Goal: Transaction & Acquisition: Purchase product/service

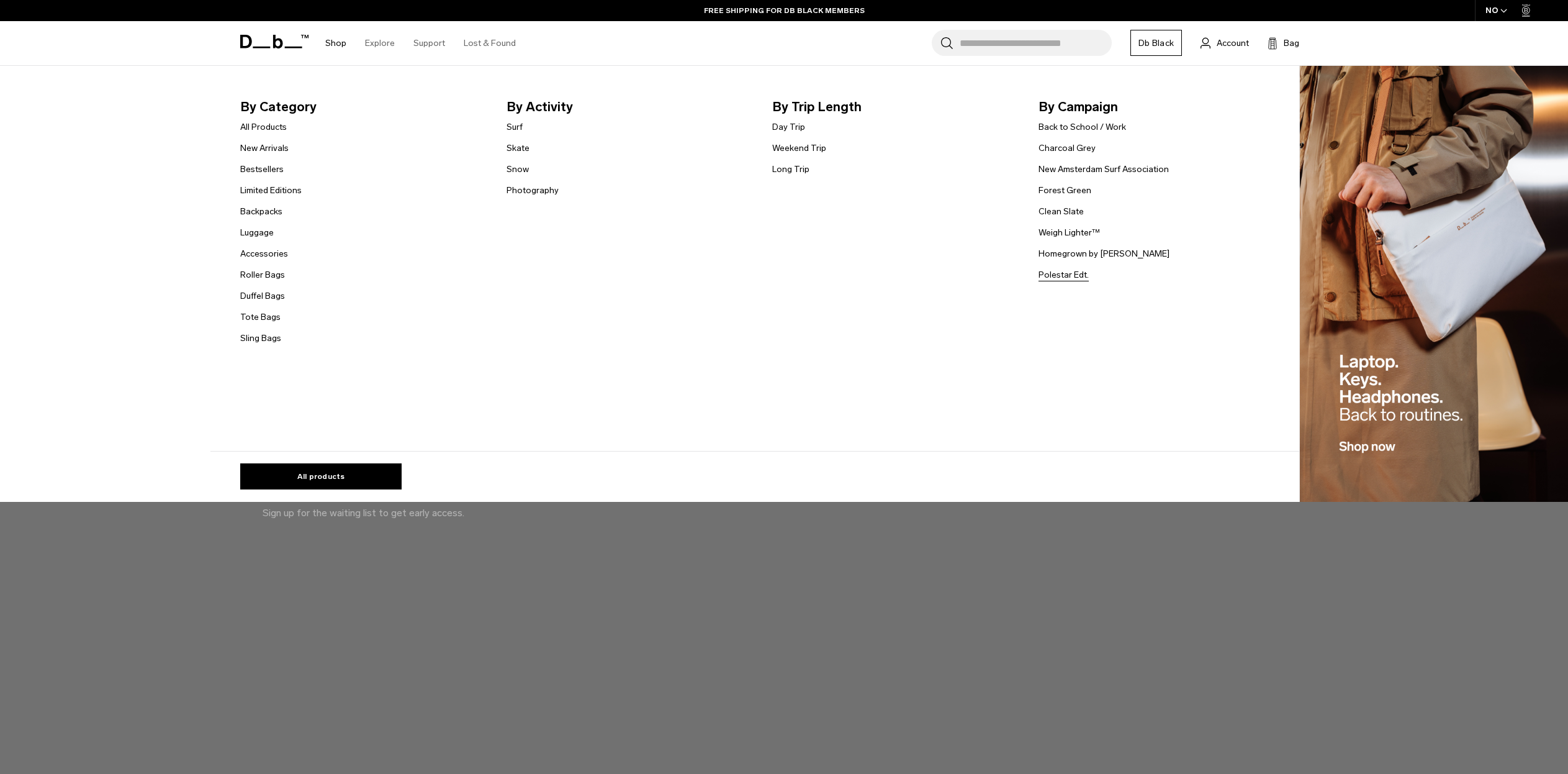
click at [1072, 278] on link "Polestar Edt." at bounding box center [1064, 275] width 51 height 13
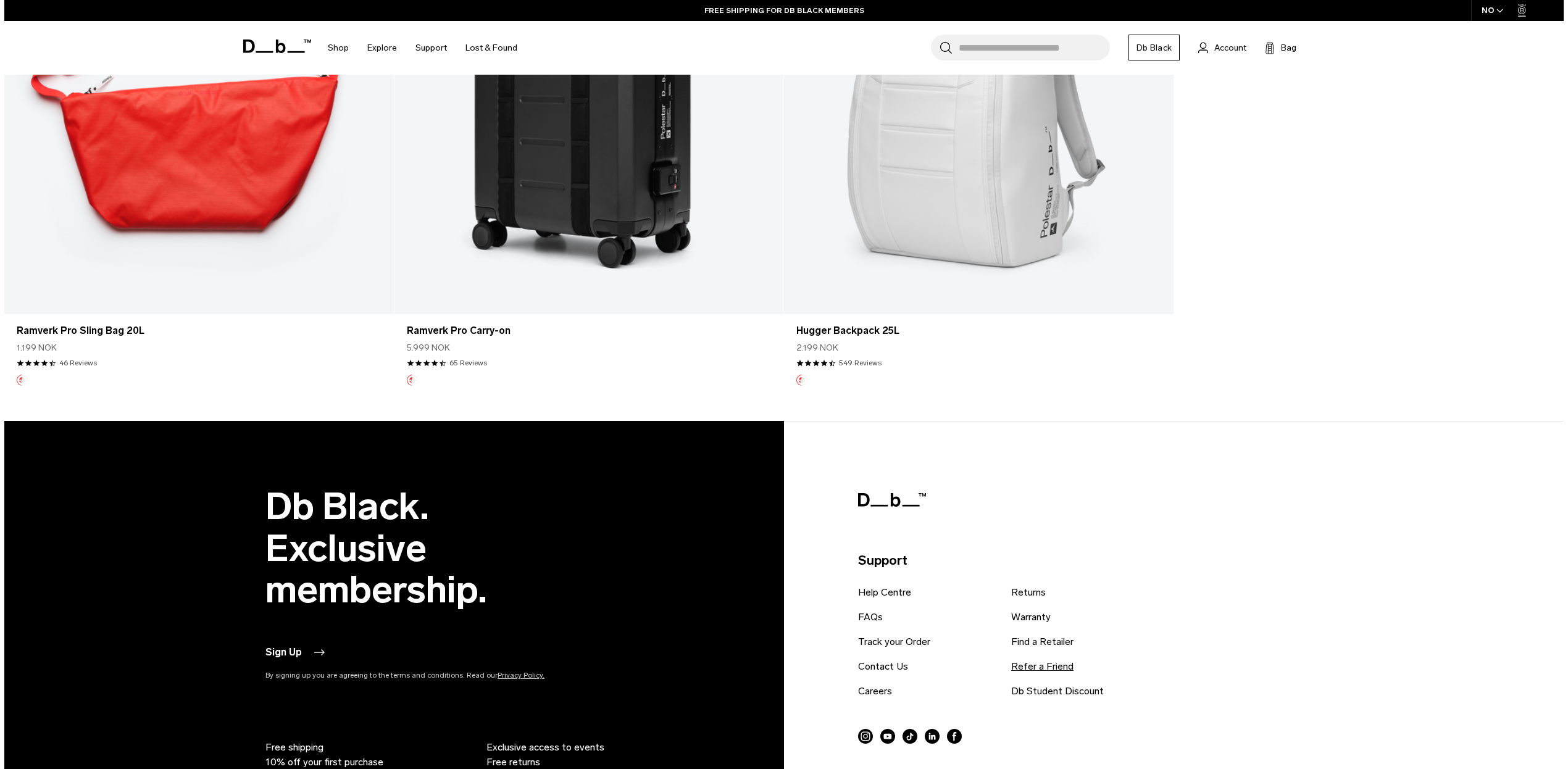
scroll to position [756, 0]
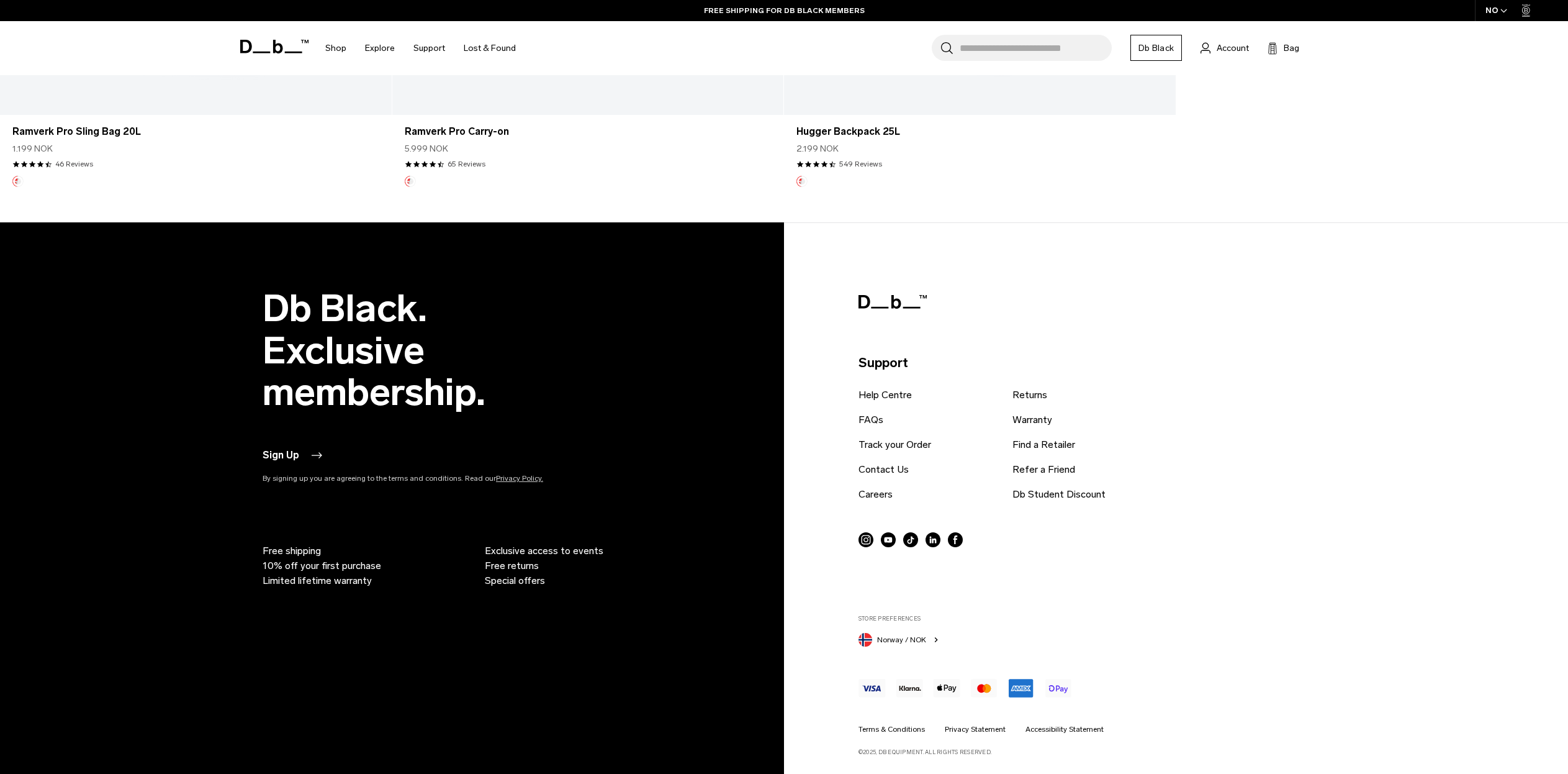
click at [924, 643] on span "Norway / NOK" at bounding box center [902, 639] width 49 height 11
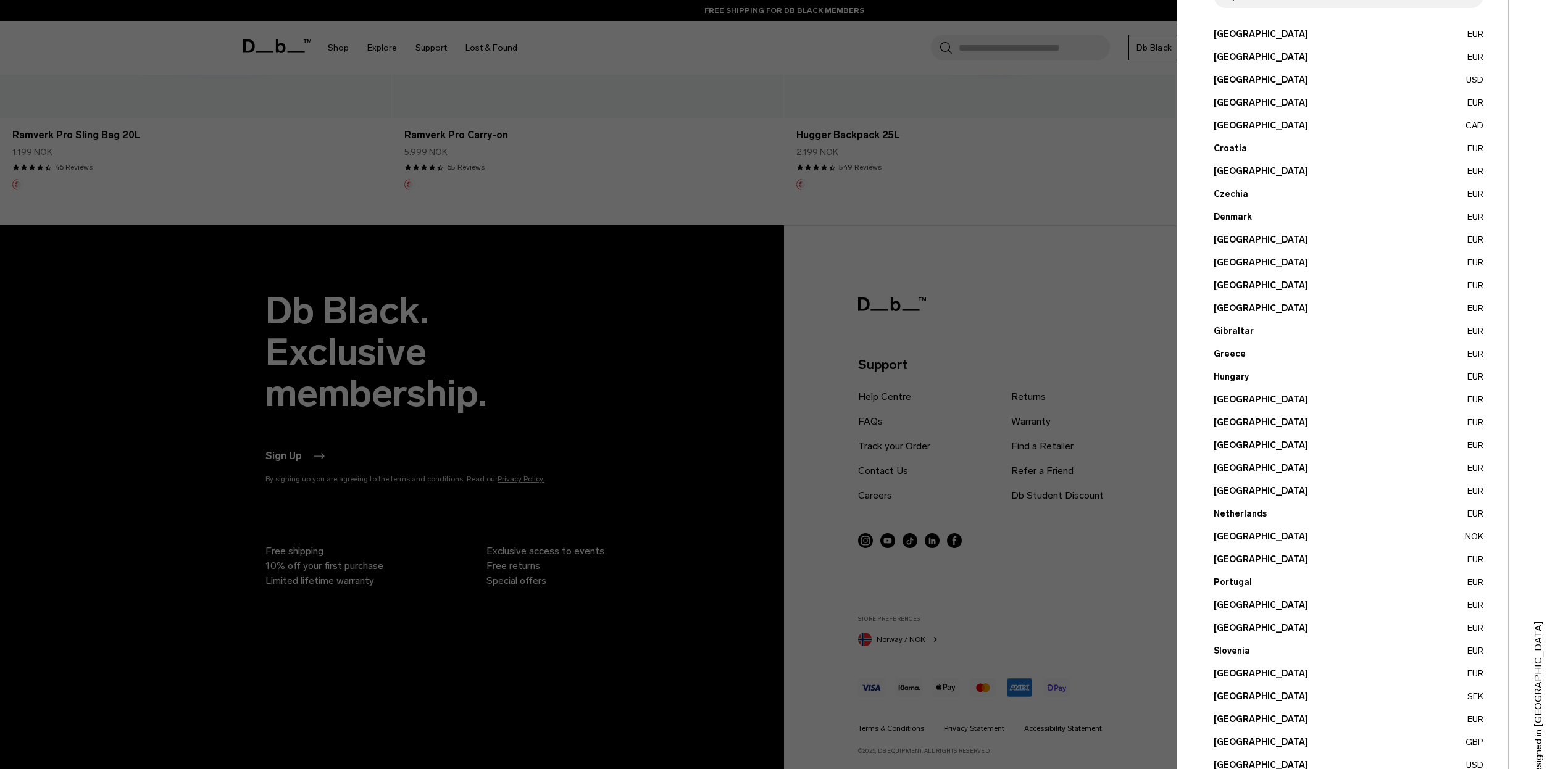
scroll to position [120, 0]
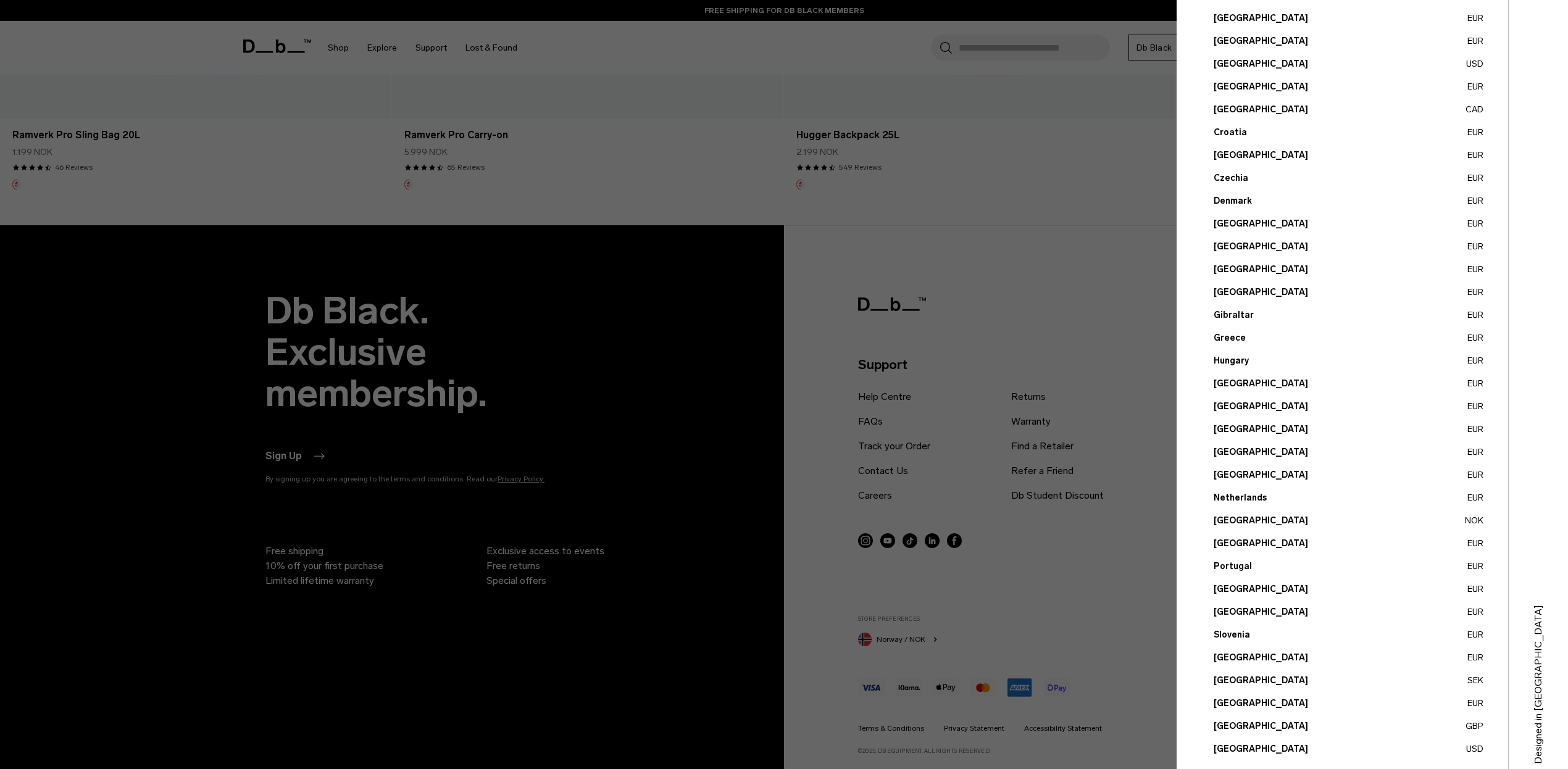
click at [1237, 635] on button "Slovenia EUR" at bounding box center [1348, 635] width 270 height 13
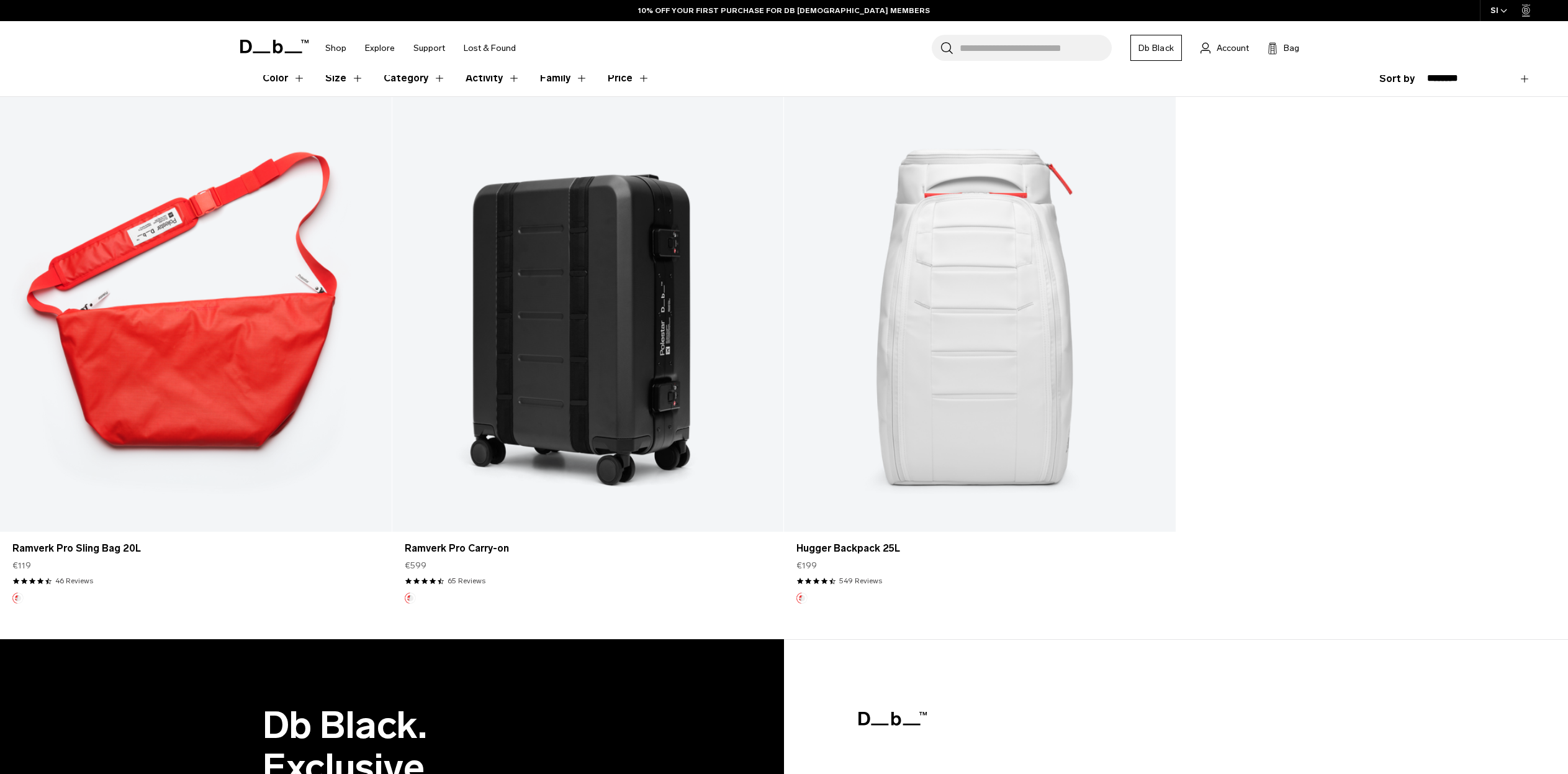
scroll to position [345, 0]
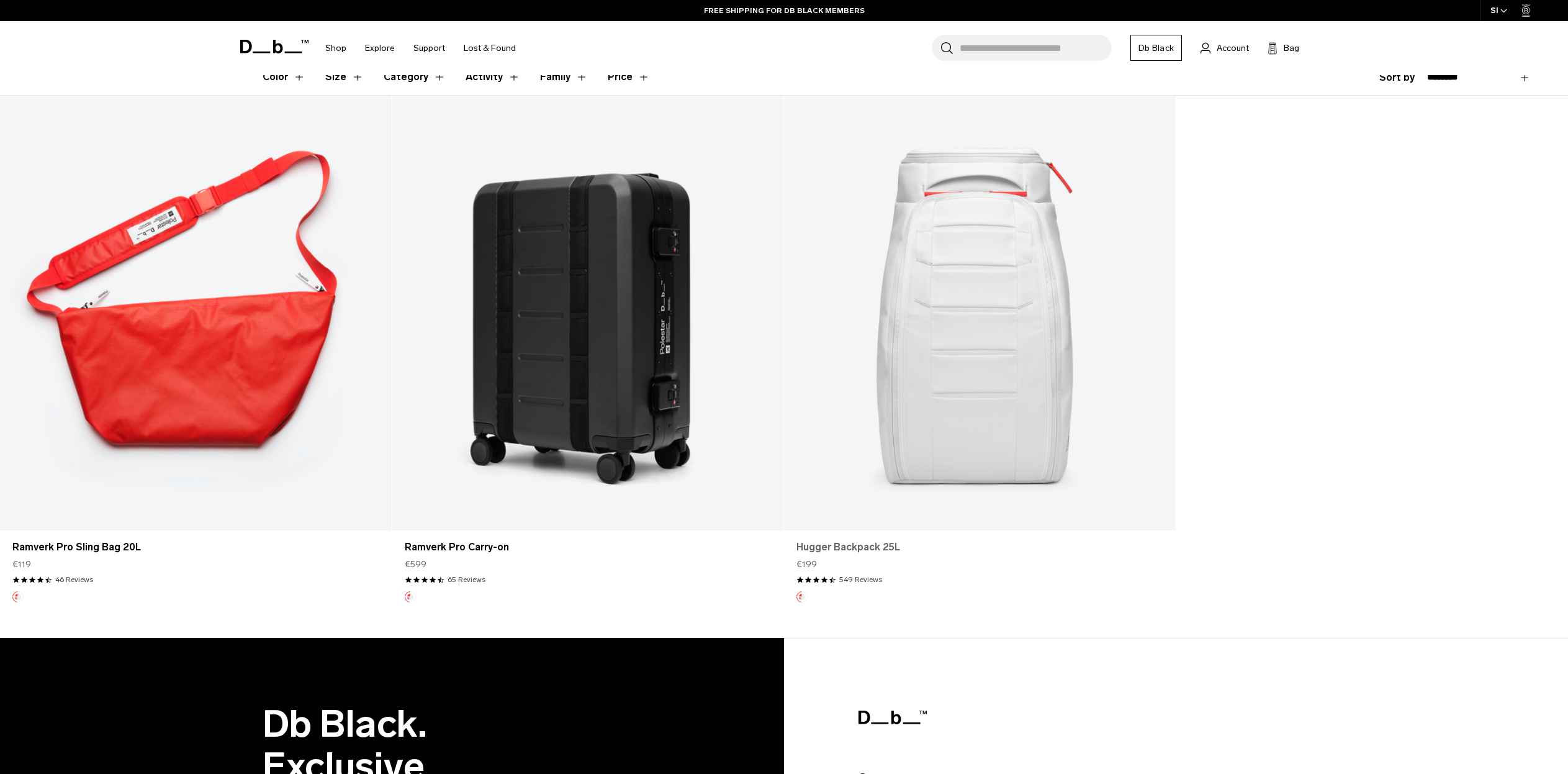
click at [877, 550] on link "Hugger Backpack 25L" at bounding box center [980, 547] width 367 height 15
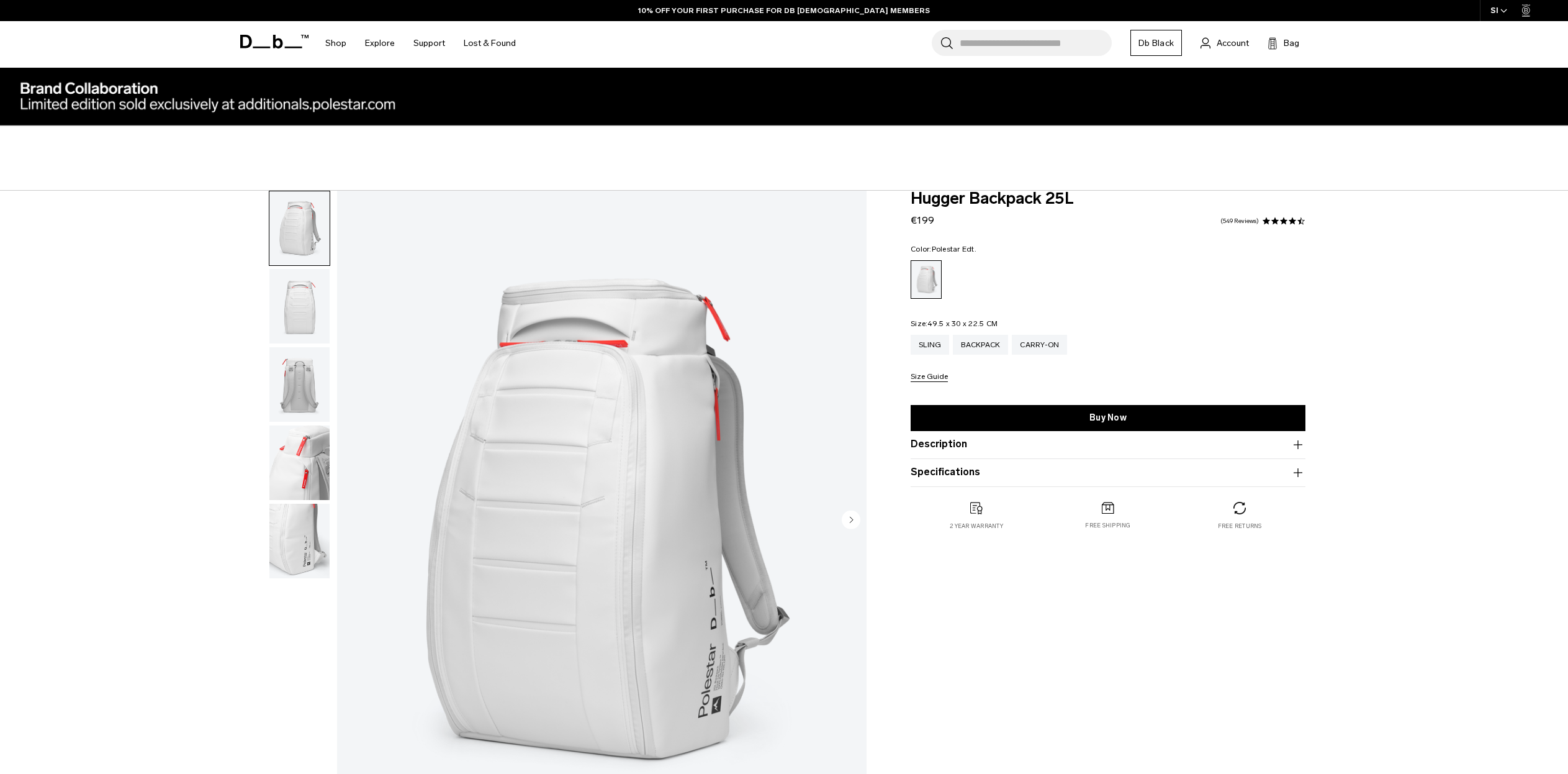
click at [315, 392] on img "button" at bounding box center [299, 384] width 60 height 74
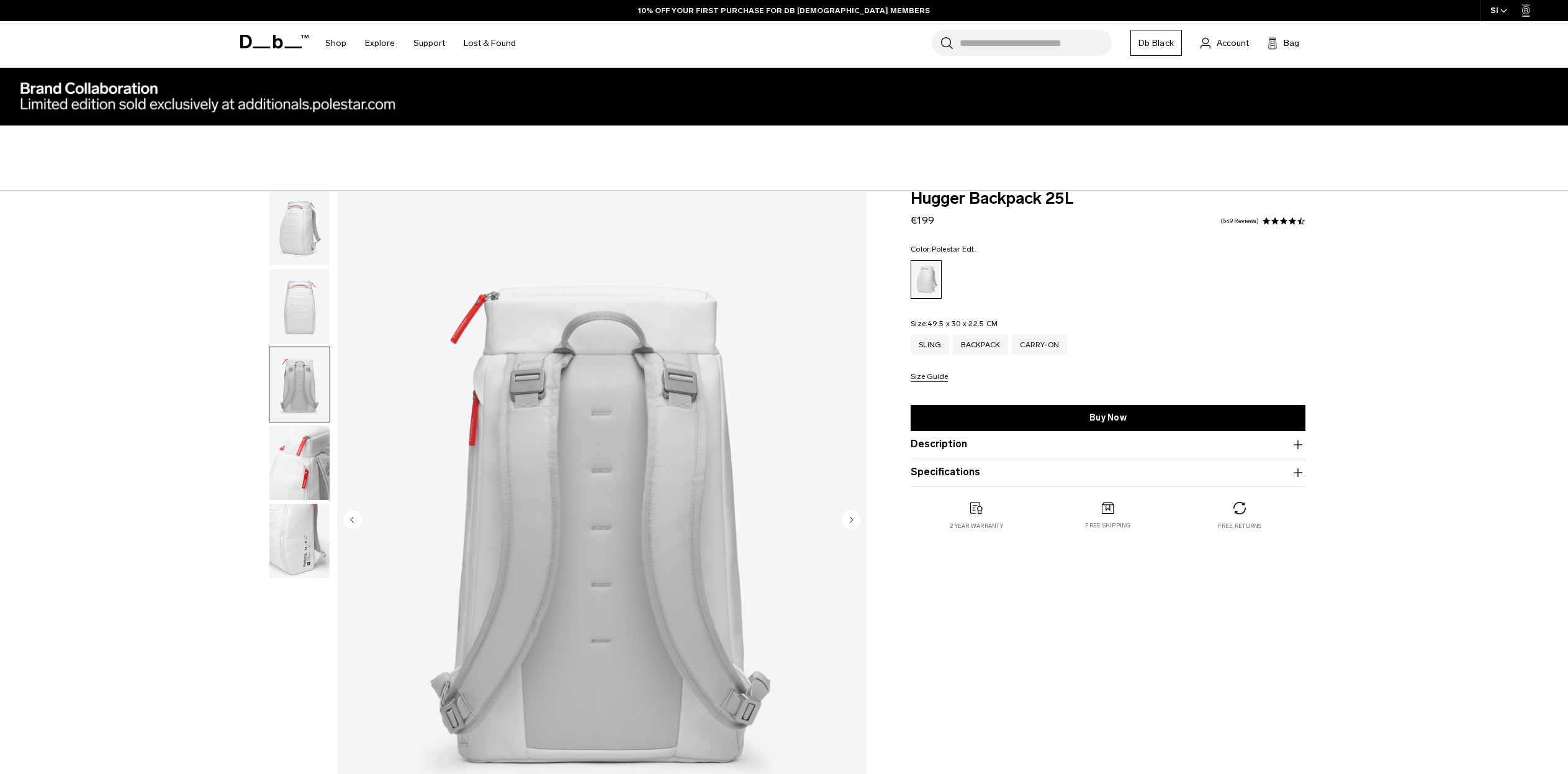
click at [295, 461] on img "button" at bounding box center [299, 462] width 60 height 74
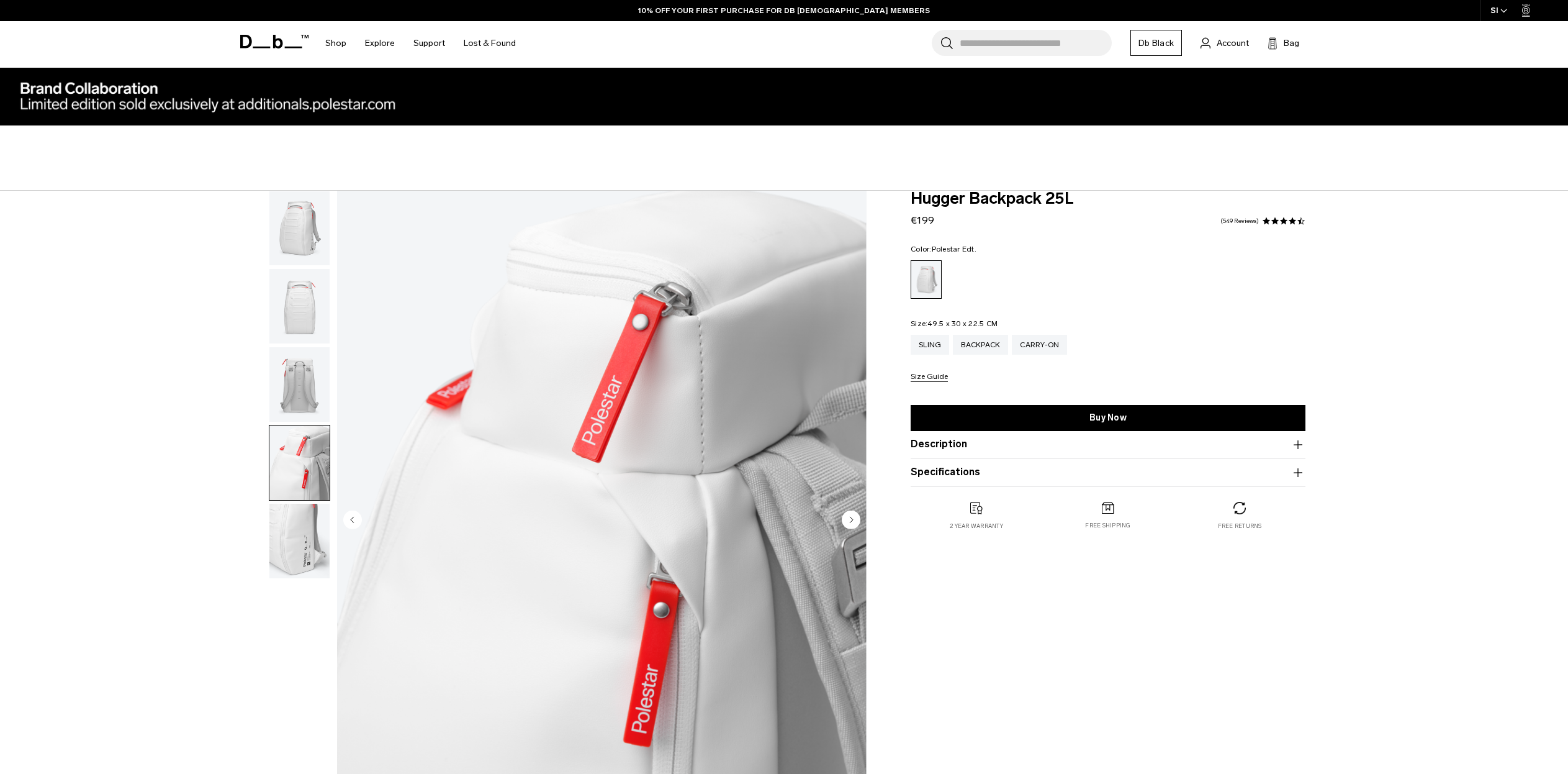
click at [295, 544] on img "button" at bounding box center [299, 541] width 60 height 74
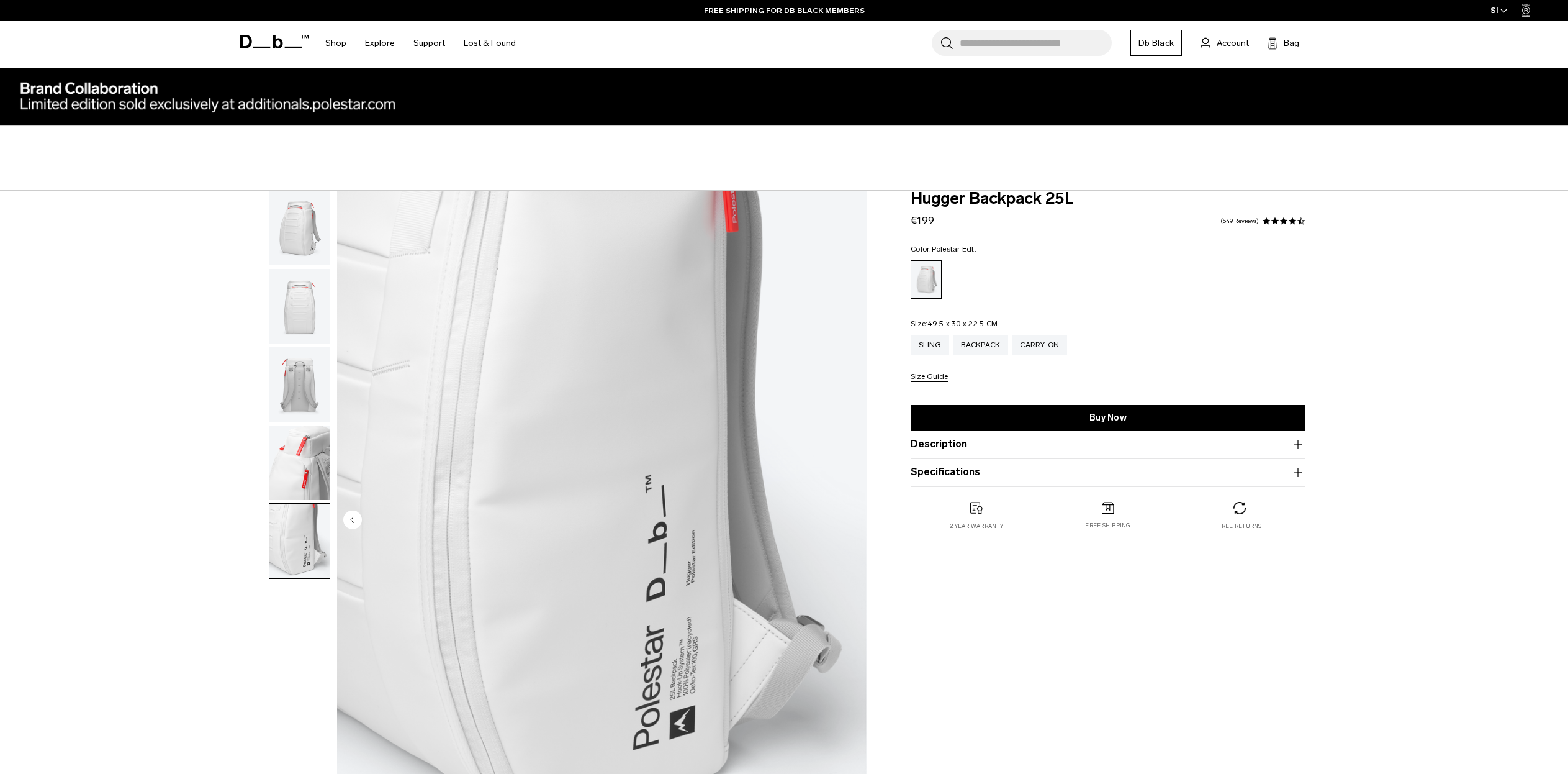
click at [266, 326] on div at bounding box center [297, 521] width 68 height 661
click at [272, 321] on img "button" at bounding box center [299, 306] width 60 height 74
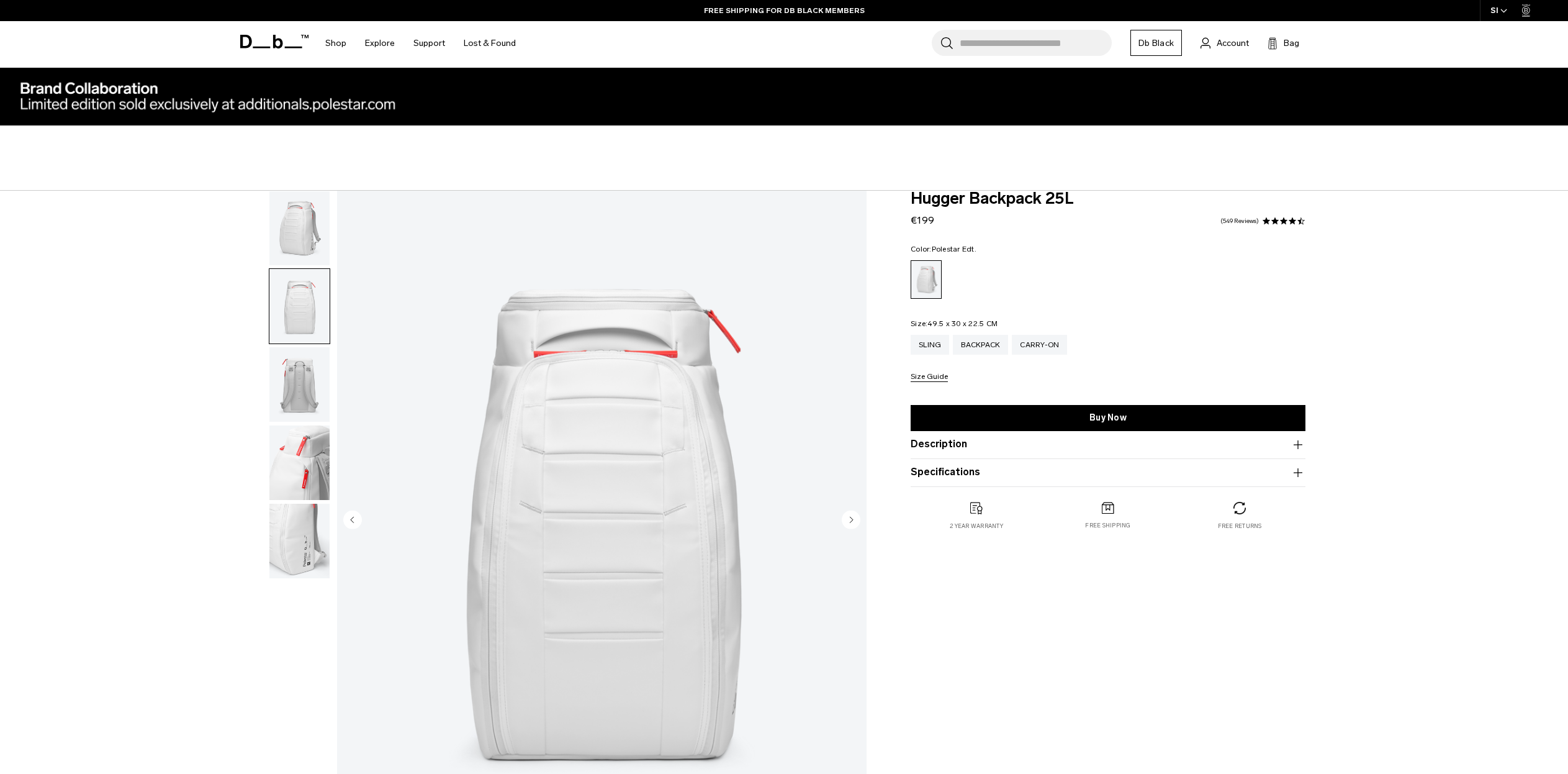
click at [309, 251] on img "button" at bounding box center [299, 228] width 60 height 74
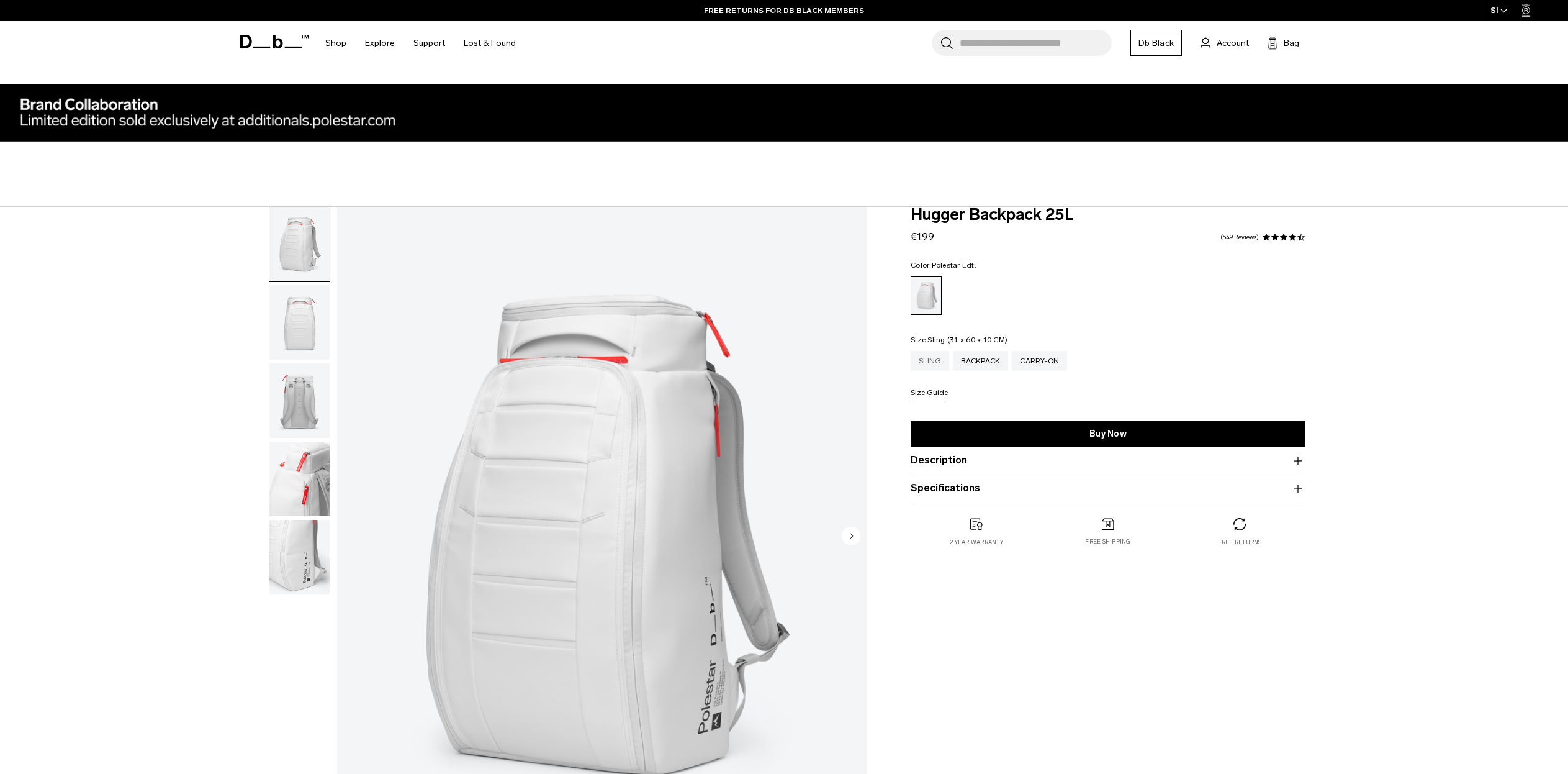
click at [927, 366] on div "Sling" at bounding box center [929, 361] width 38 height 20
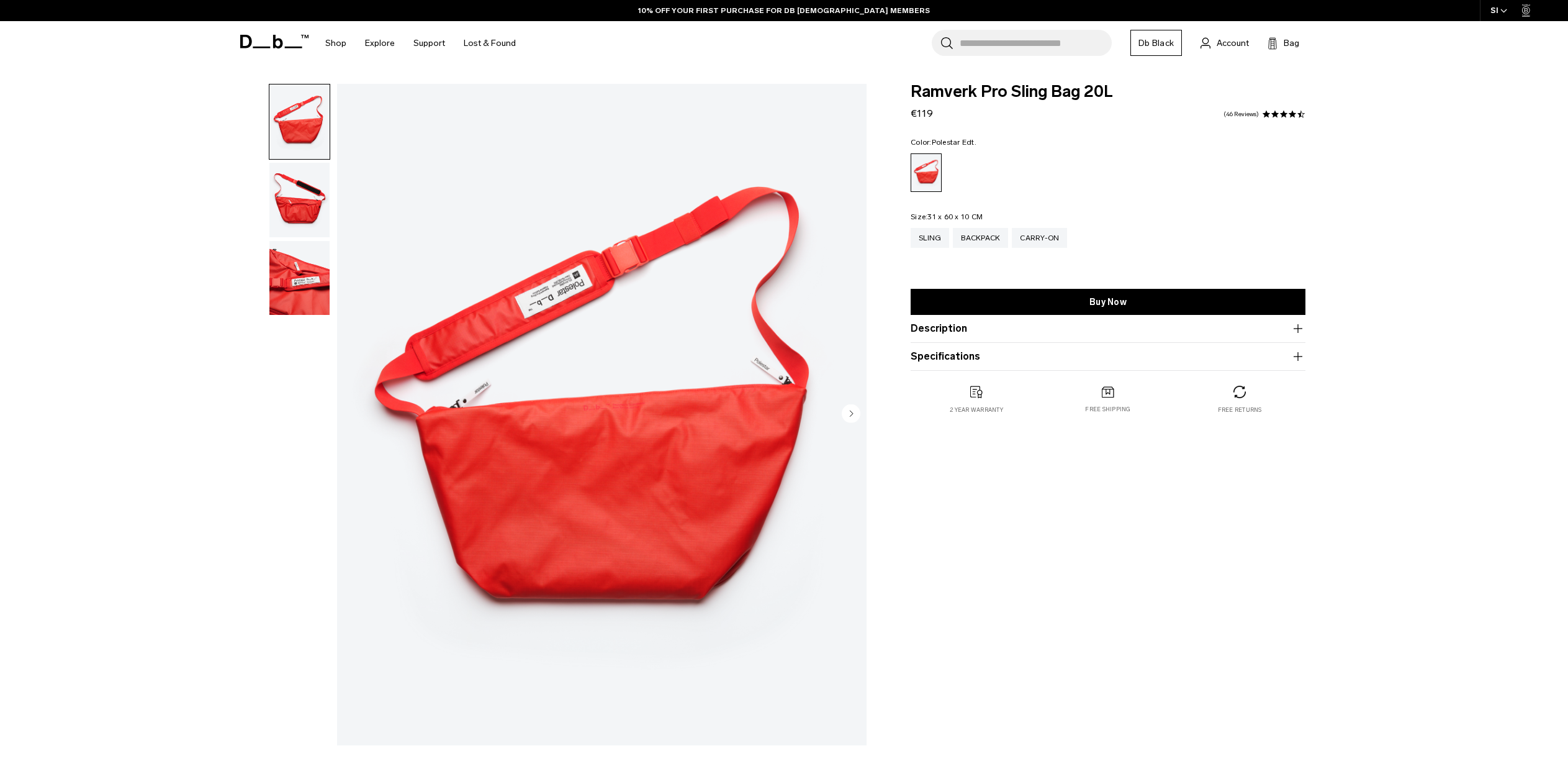
click at [310, 272] on img "button" at bounding box center [299, 278] width 60 height 74
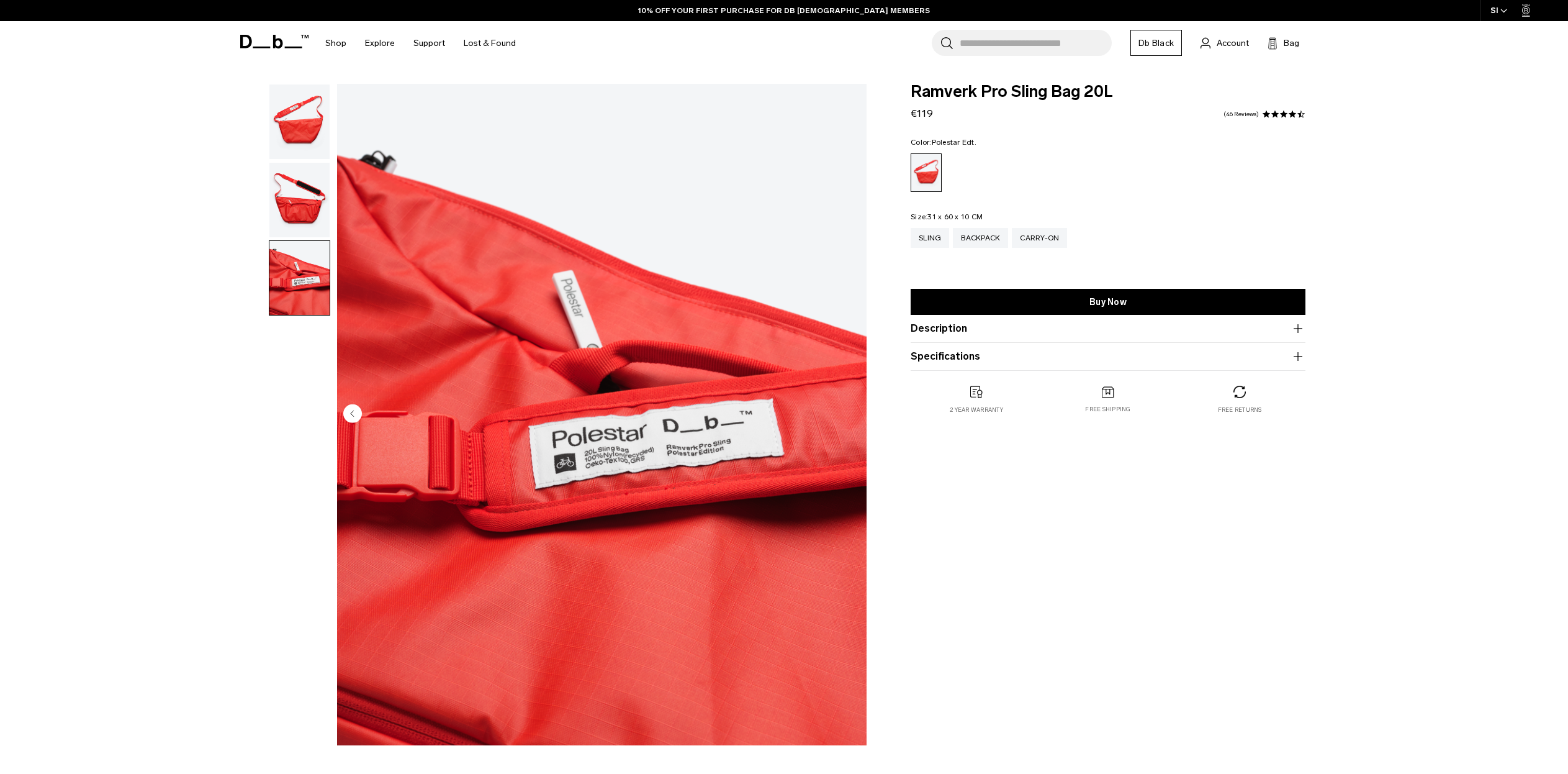
click at [308, 206] on img "button" at bounding box center [299, 199] width 60 height 74
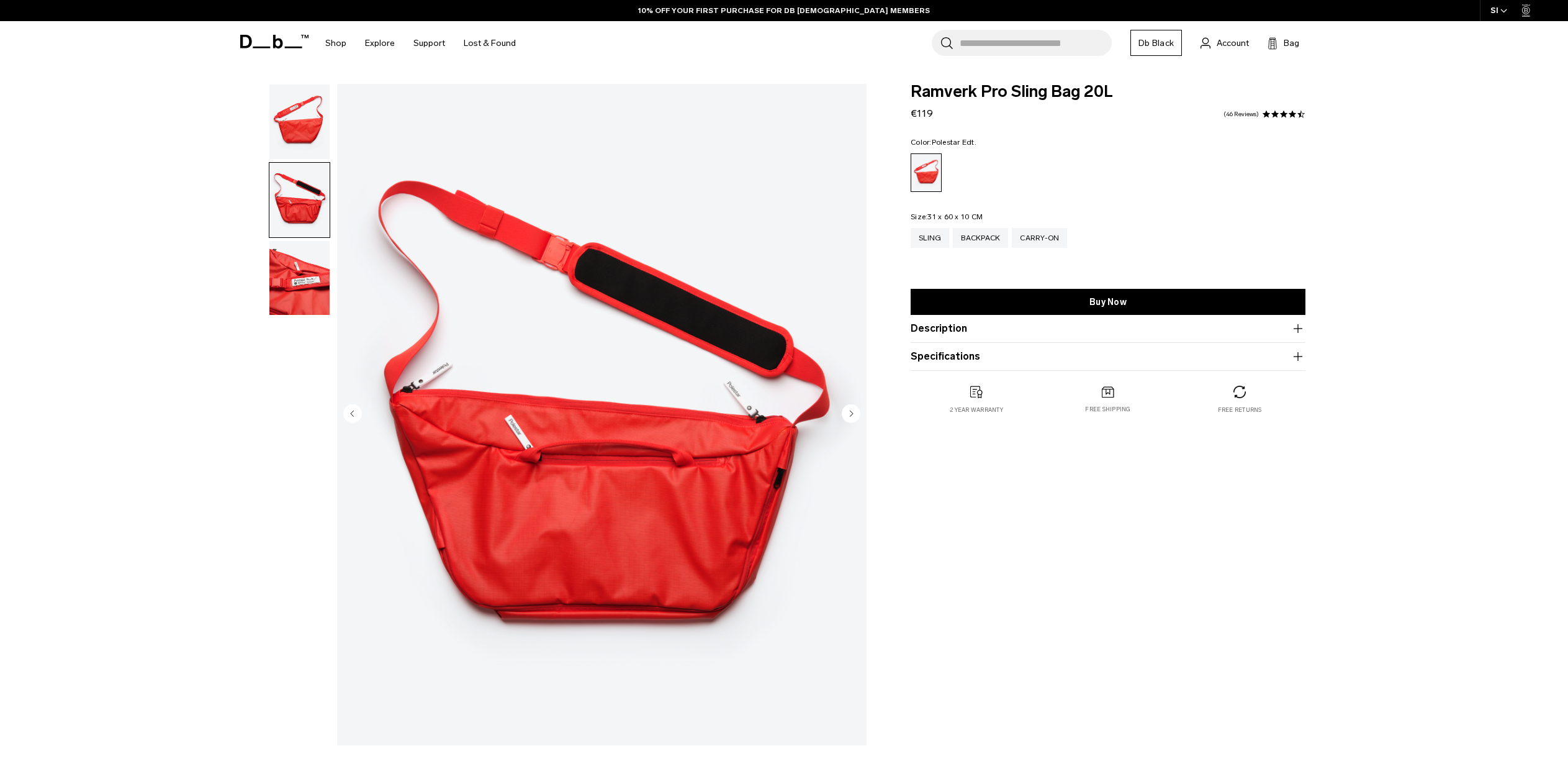
click at [292, 149] on img "button" at bounding box center [299, 121] width 60 height 74
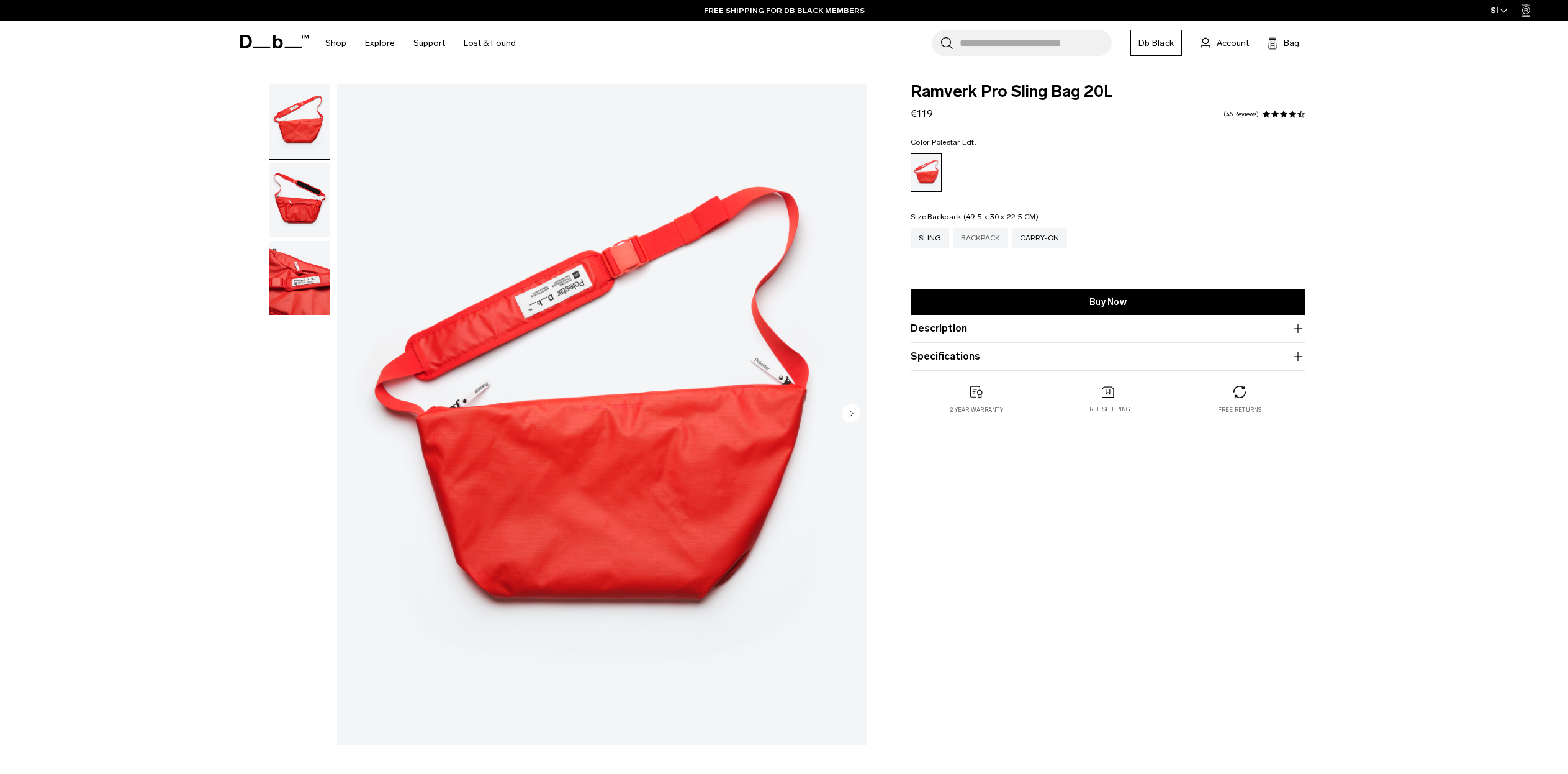
click at [989, 248] on div "Backpack" at bounding box center [981, 238] width 56 height 20
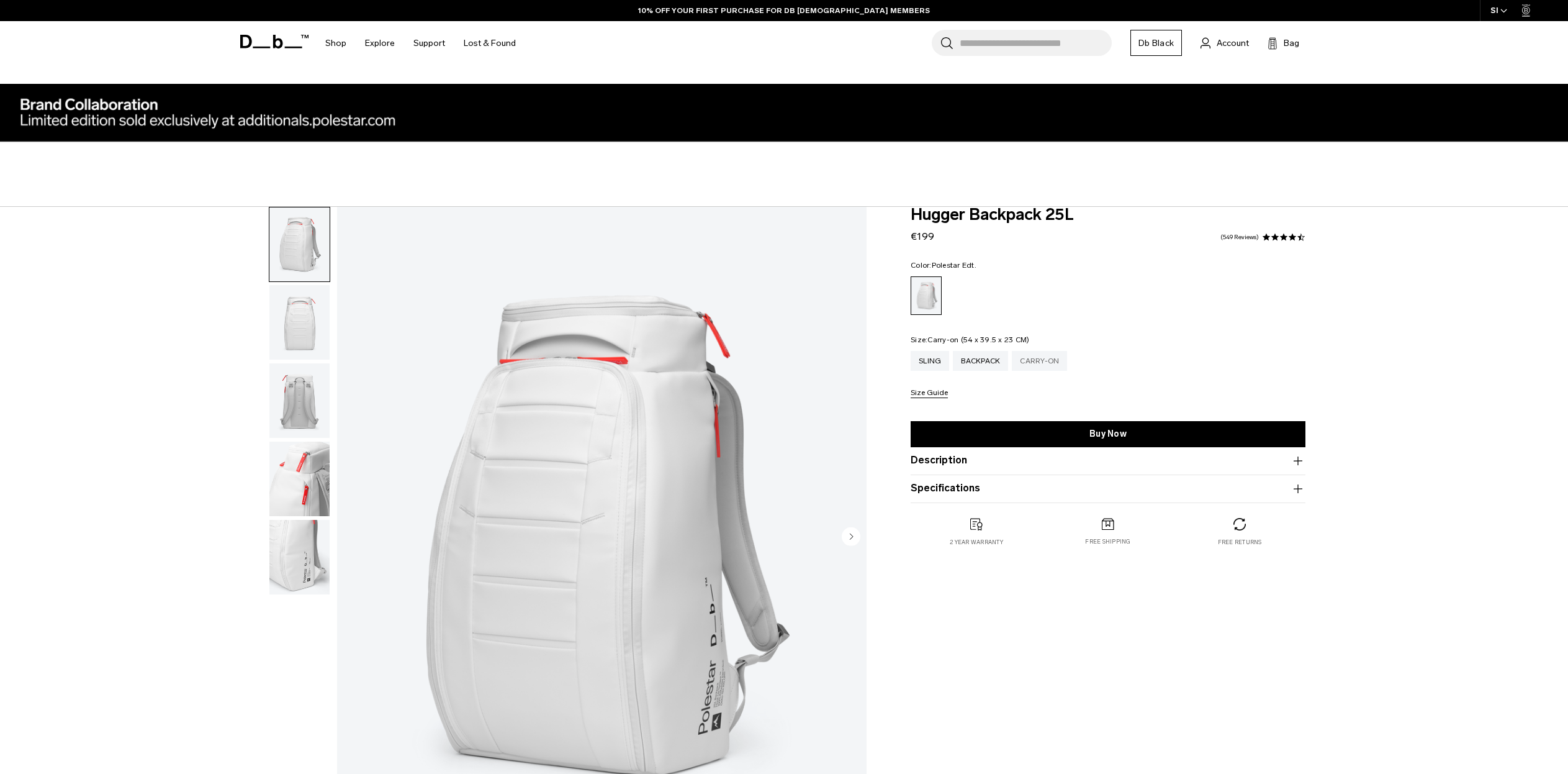
click at [1044, 362] on div "Carry-on" at bounding box center [1039, 361] width 56 height 20
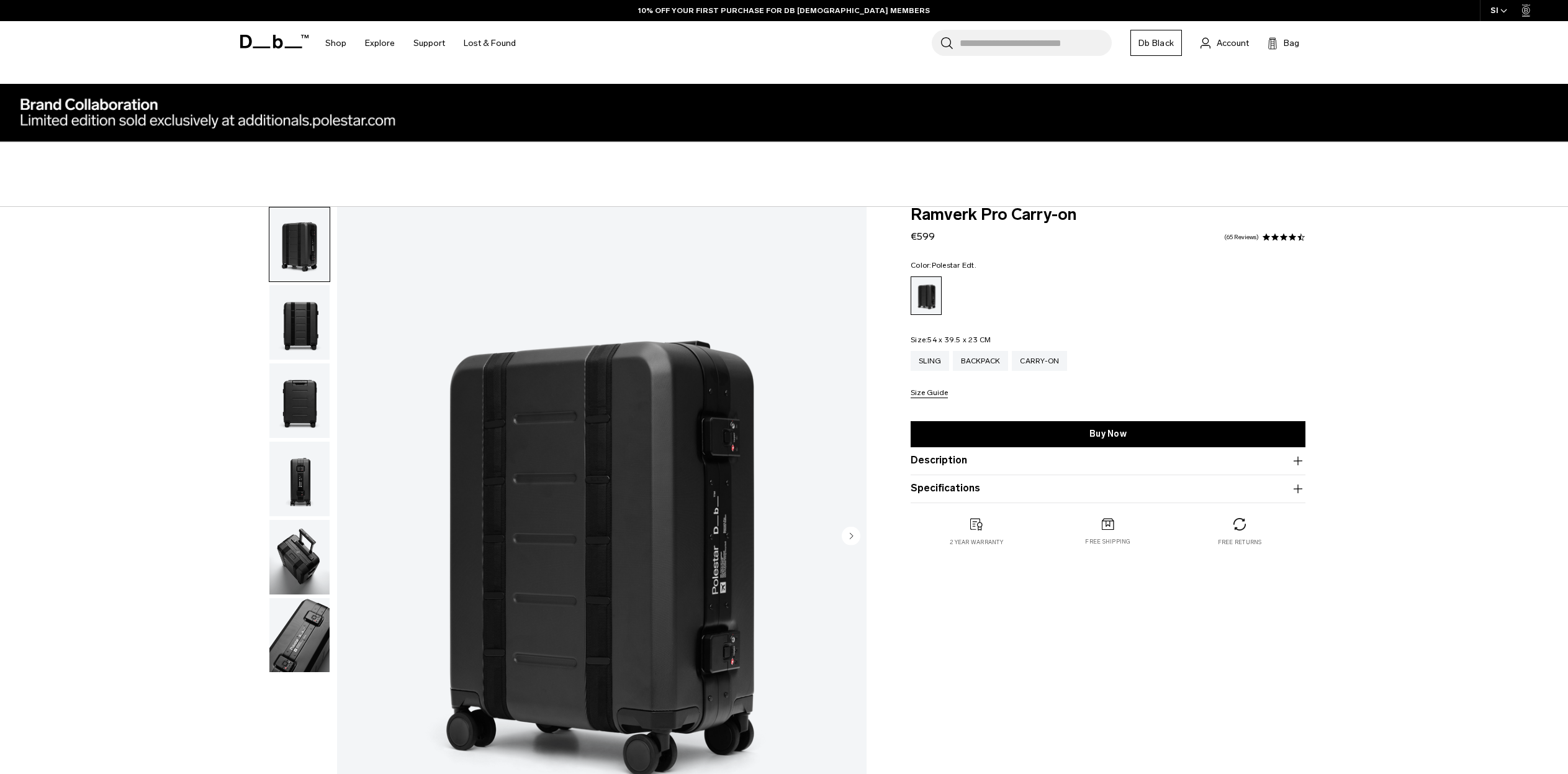
click at [304, 324] on img "button" at bounding box center [299, 322] width 60 height 74
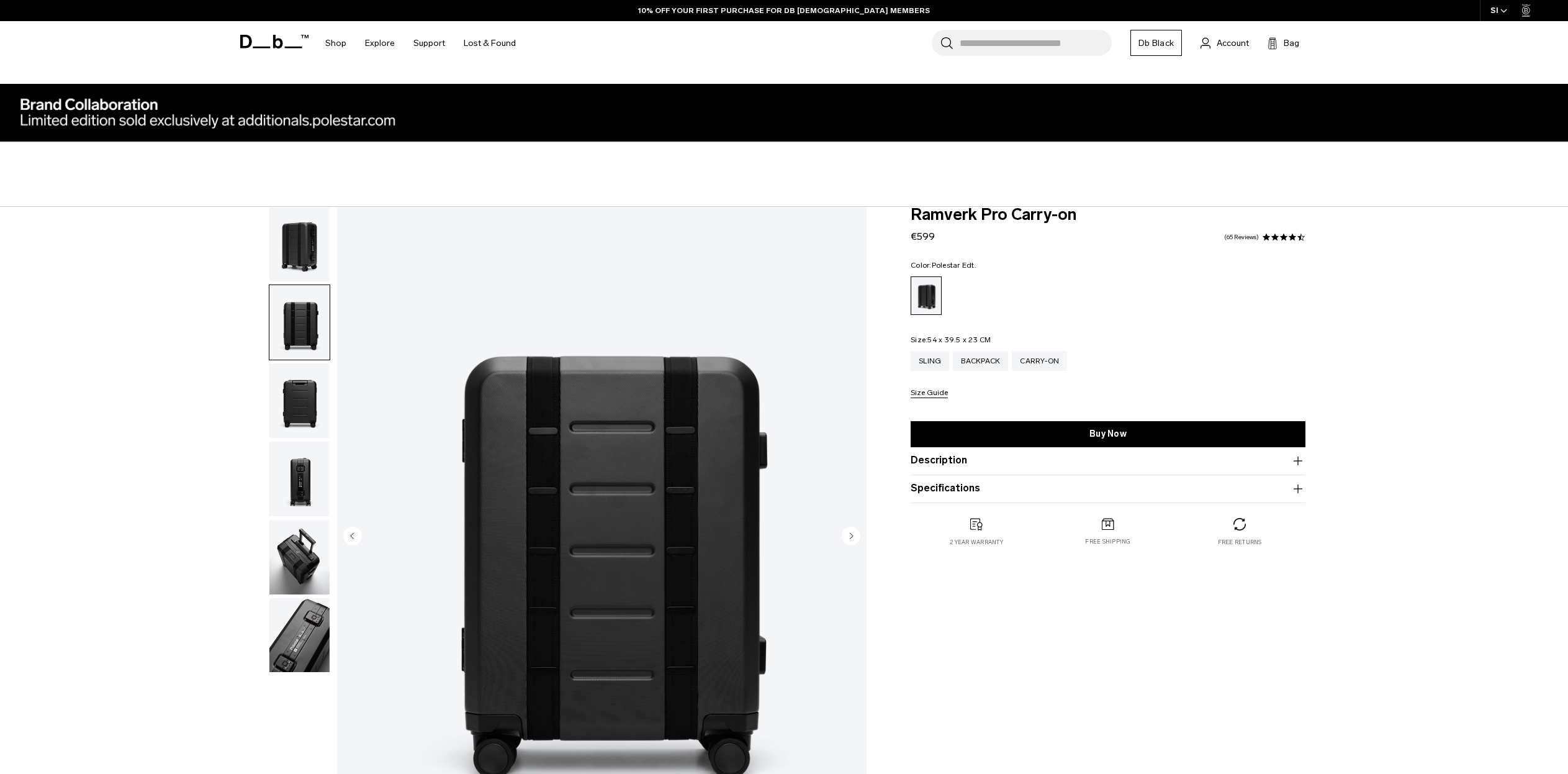
click at [305, 393] on img "button" at bounding box center [299, 400] width 60 height 74
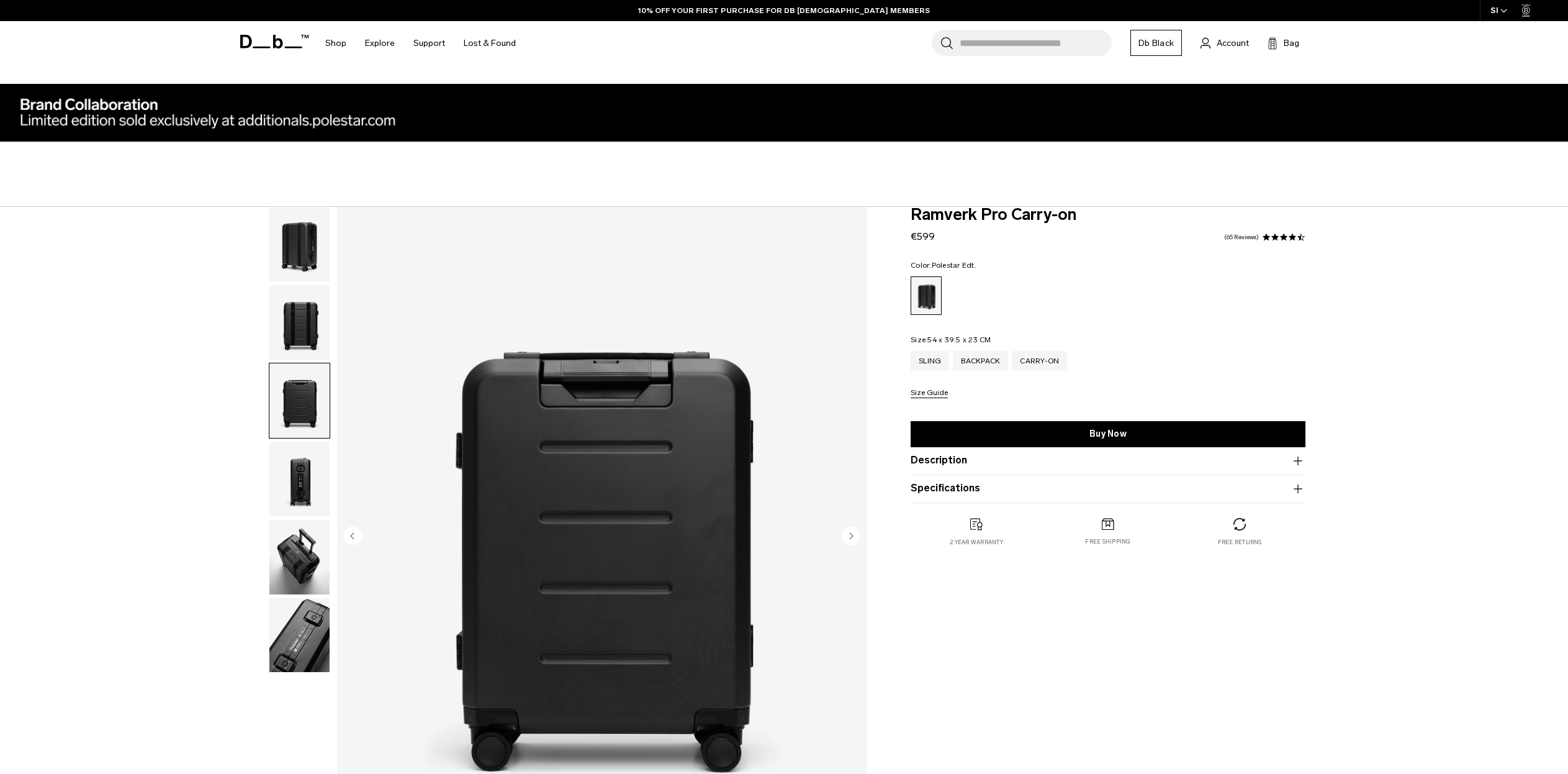
click at [299, 453] on img "button" at bounding box center [299, 479] width 60 height 74
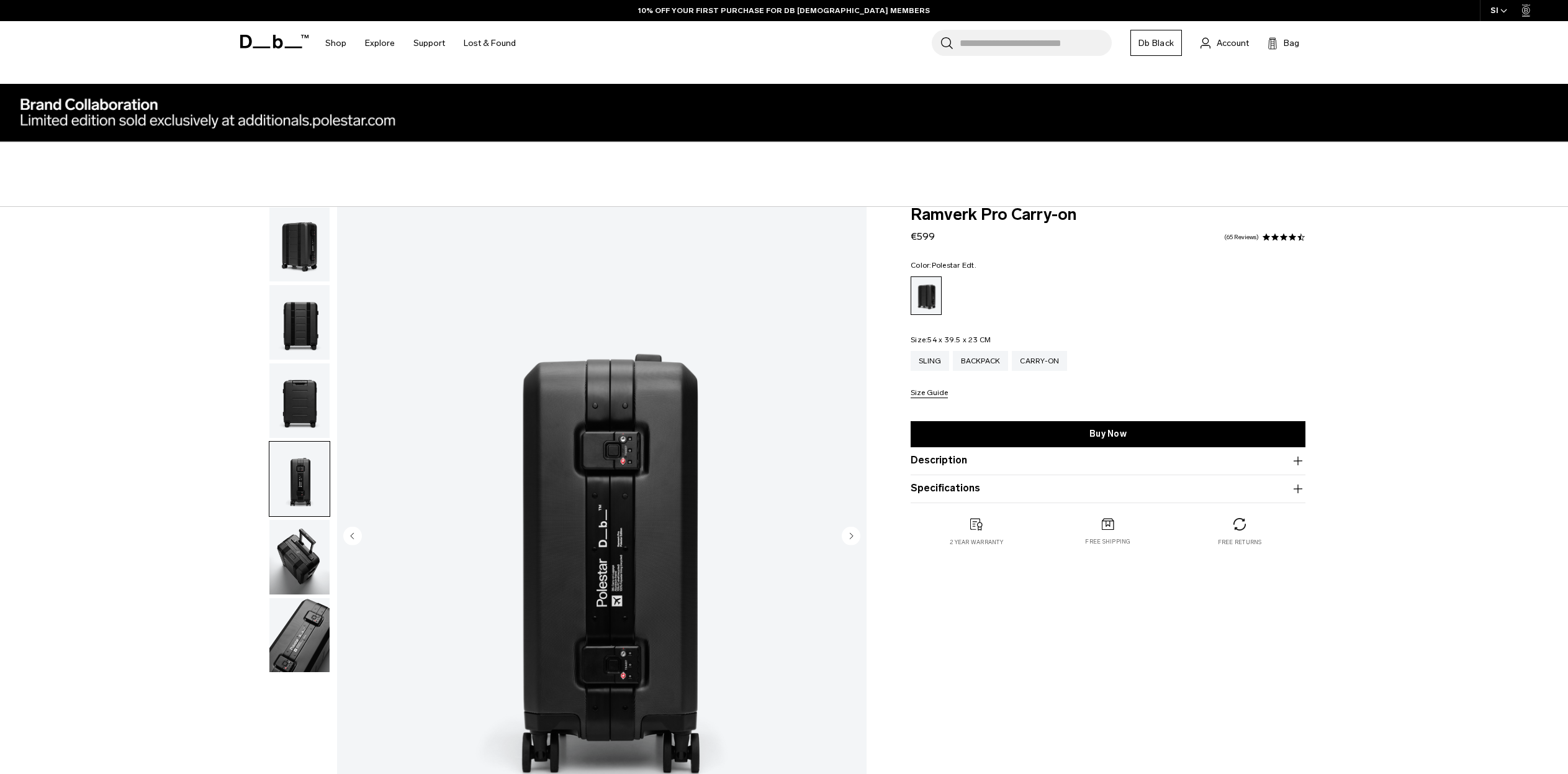
click at [297, 583] on img "button" at bounding box center [299, 557] width 60 height 74
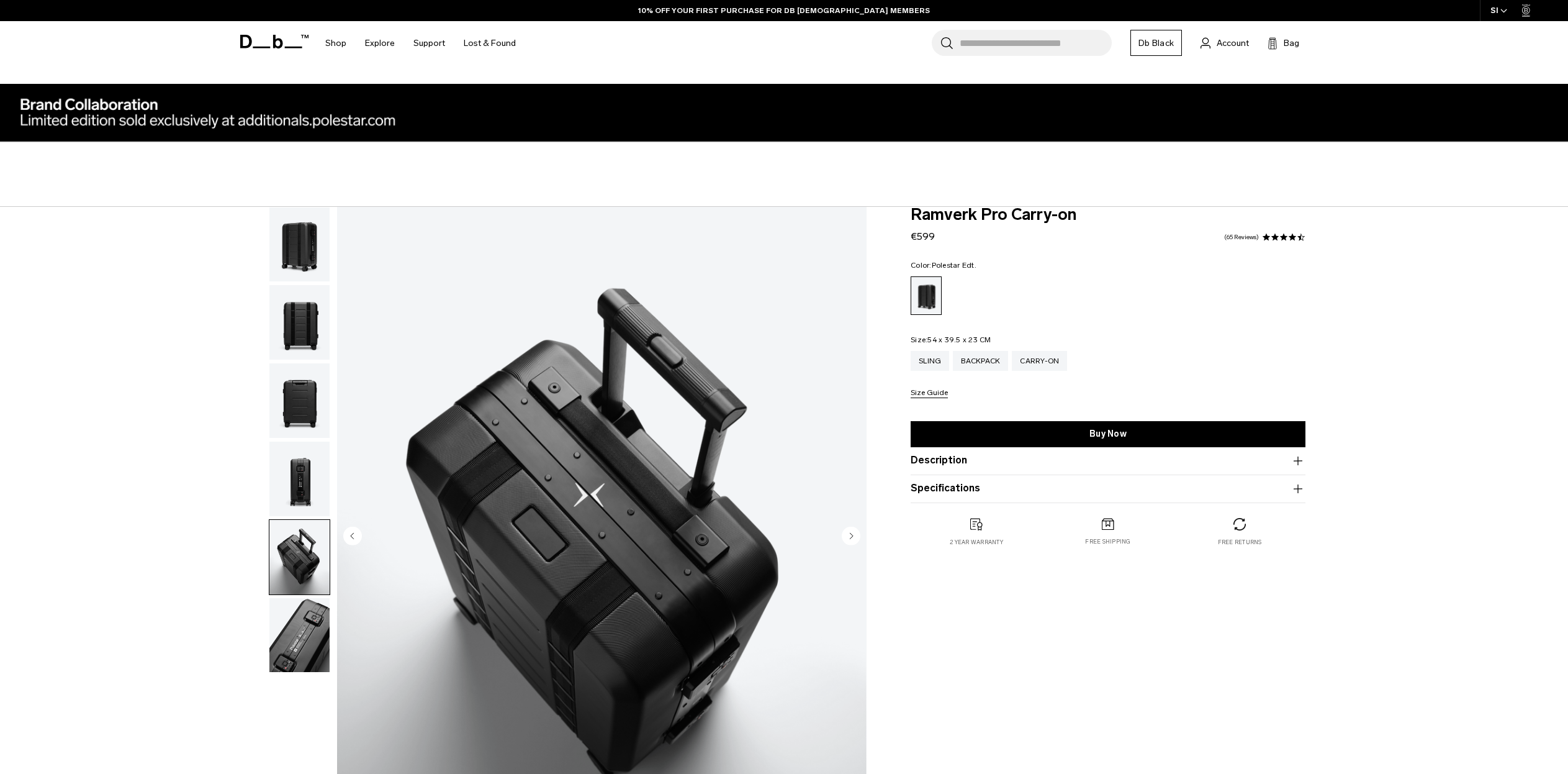
click at [313, 632] on img "button" at bounding box center [299, 635] width 60 height 74
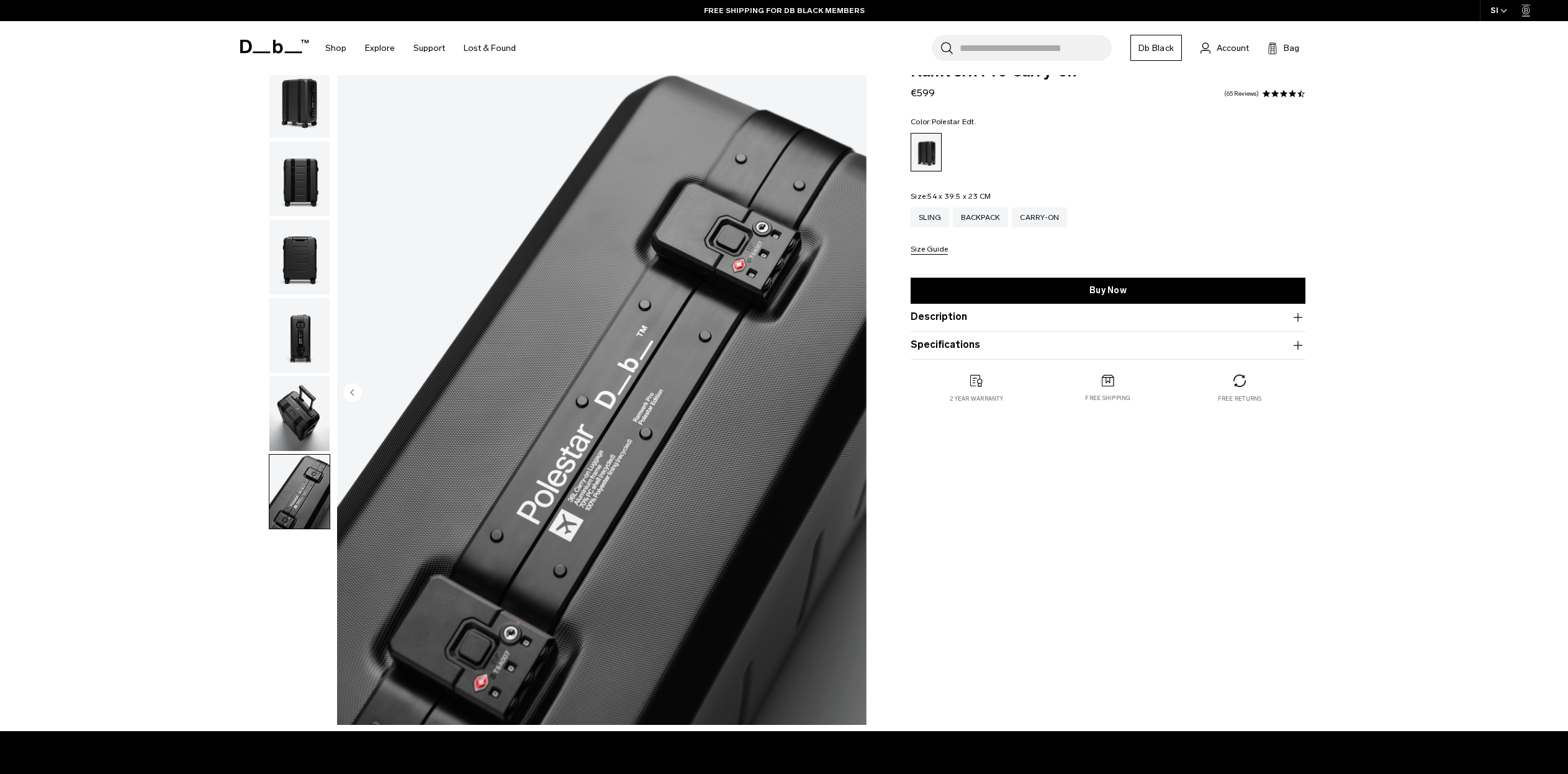
scroll to position [140, 0]
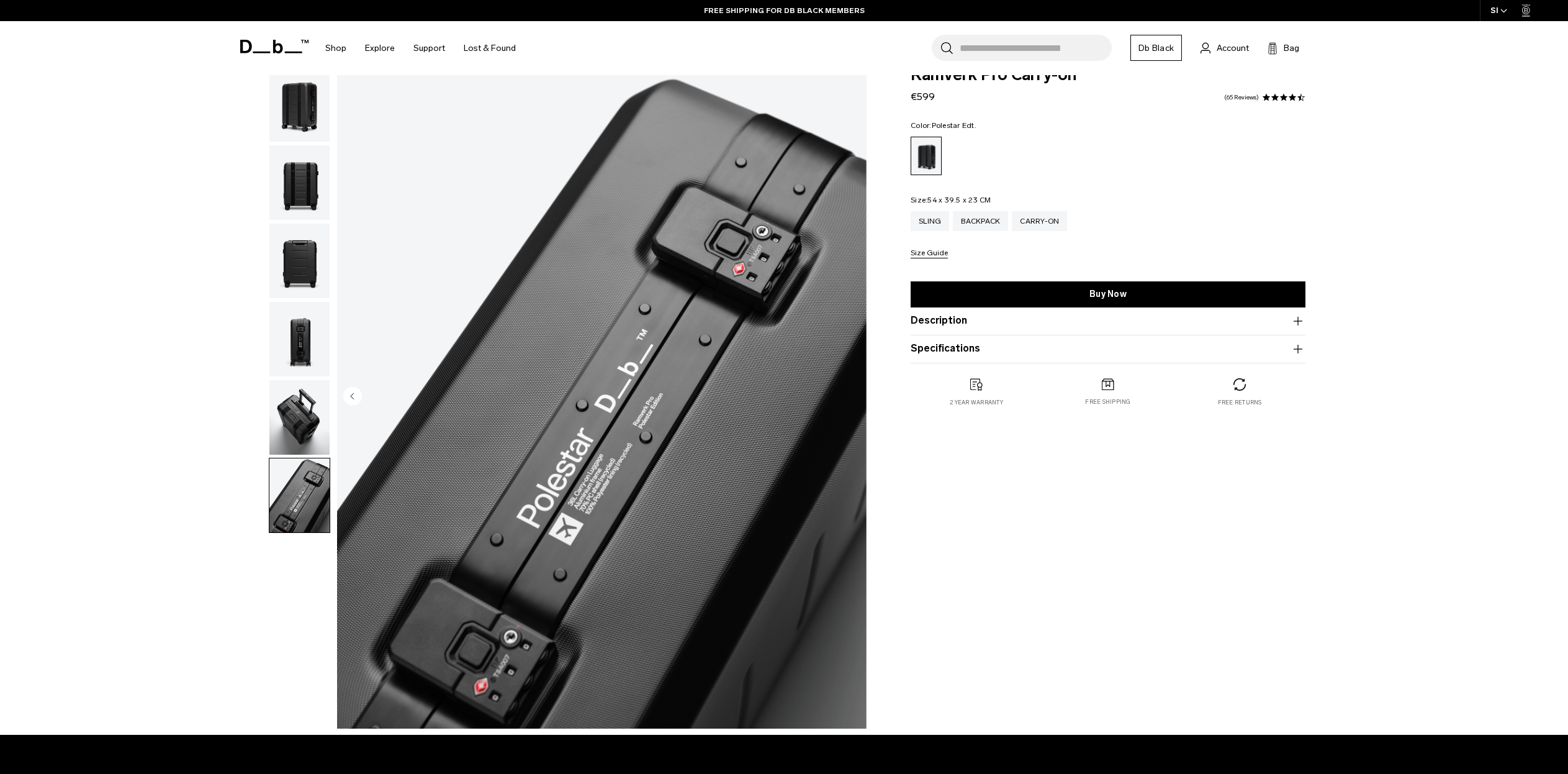
click at [312, 244] on img "button" at bounding box center [299, 261] width 60 height 74
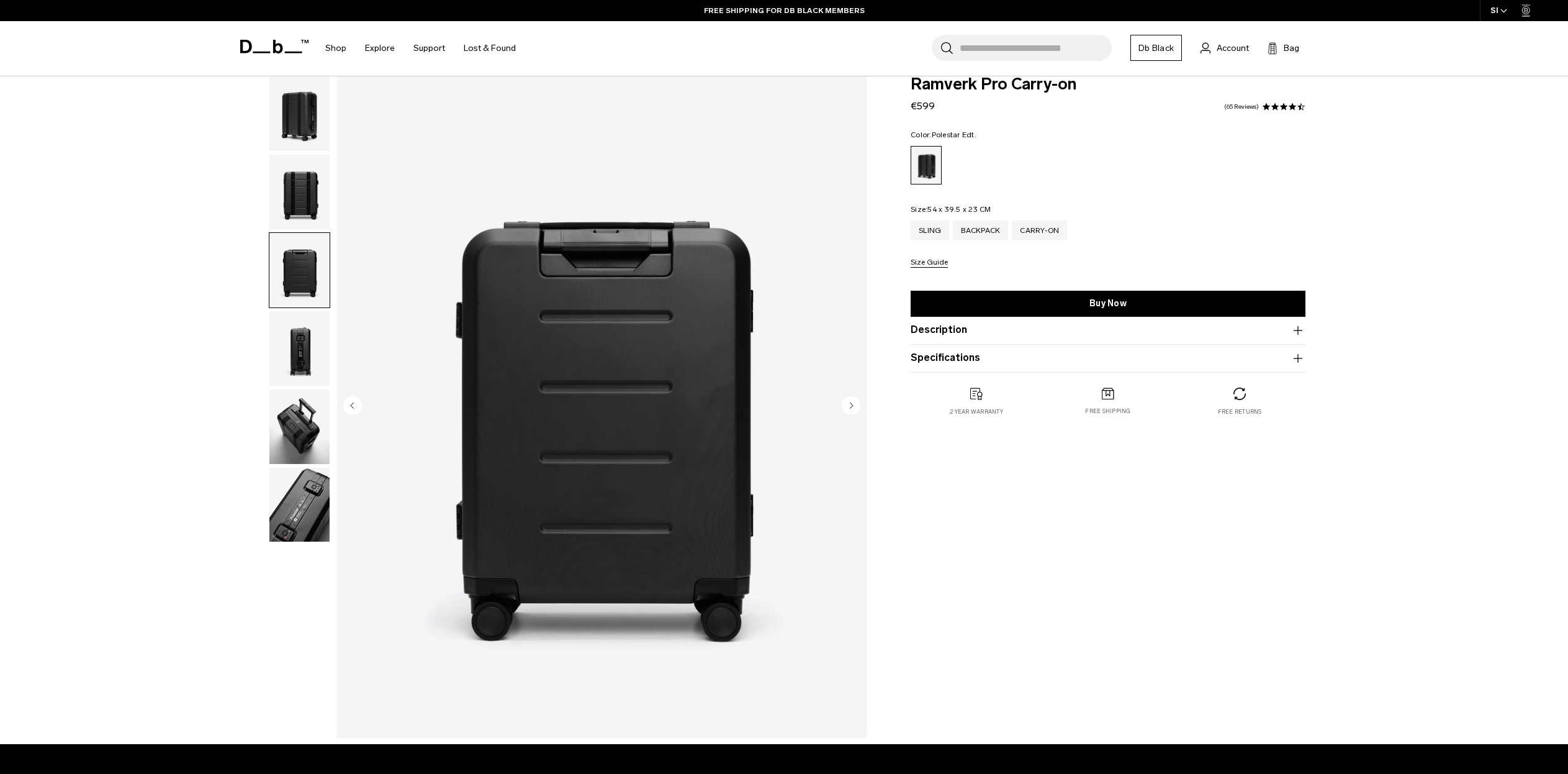
scroll to position [0, 0]
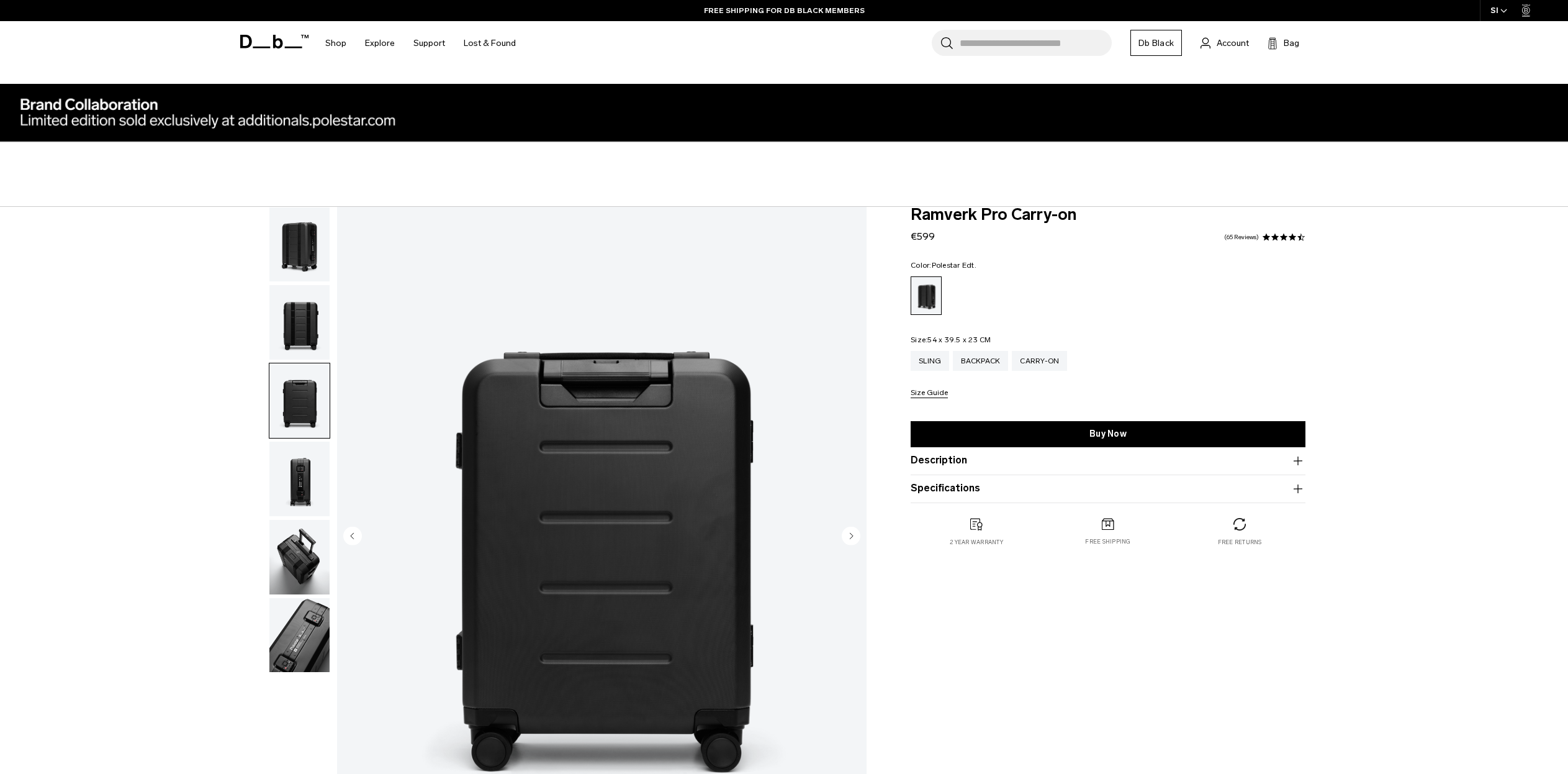
click at [301, 240] on img "button" at bounding box center [299, 244] width 60 height 74
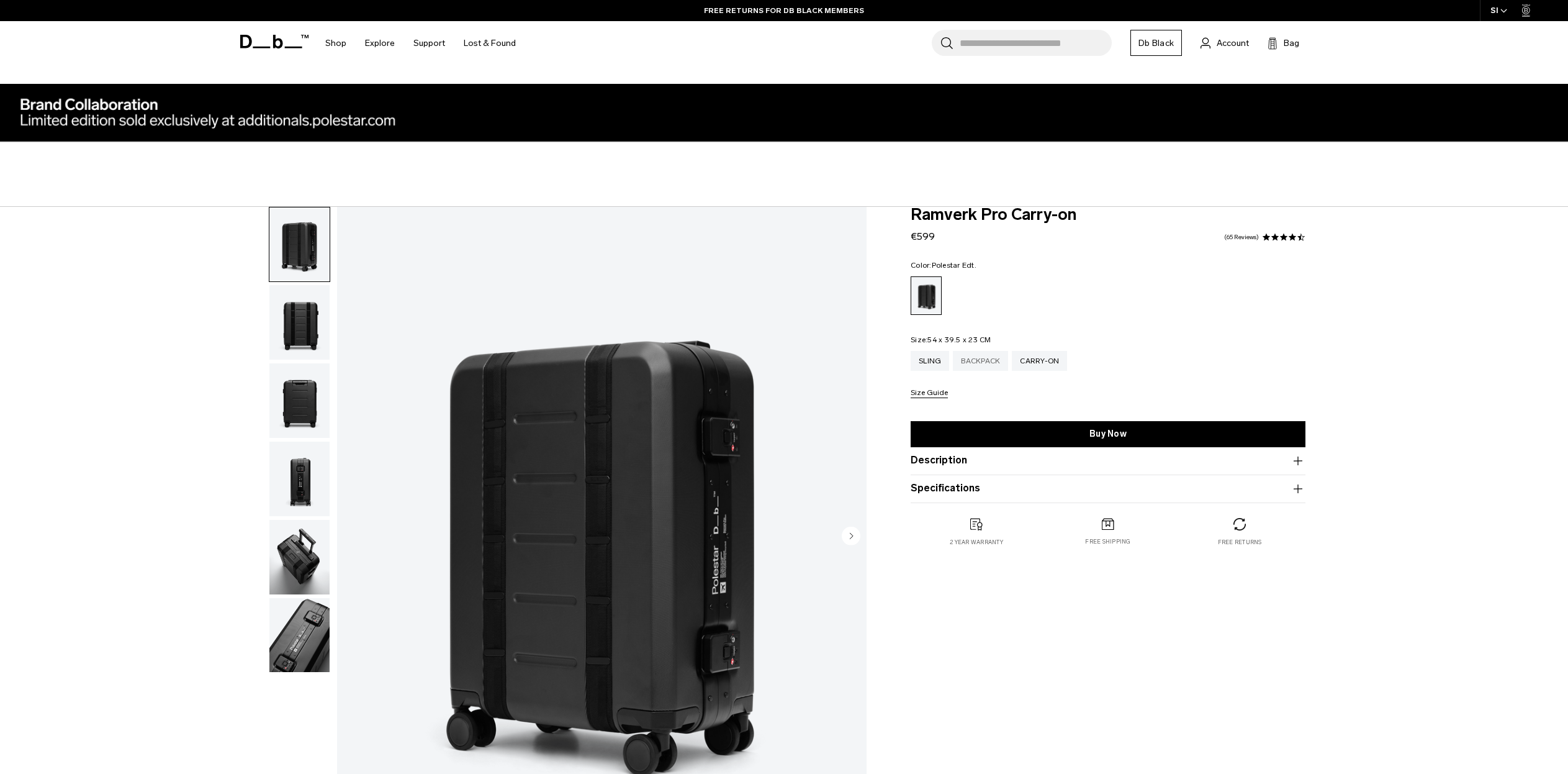
click at [979, 365] on div "Backpack" at bounding box center [981, 361] width 56 height 20
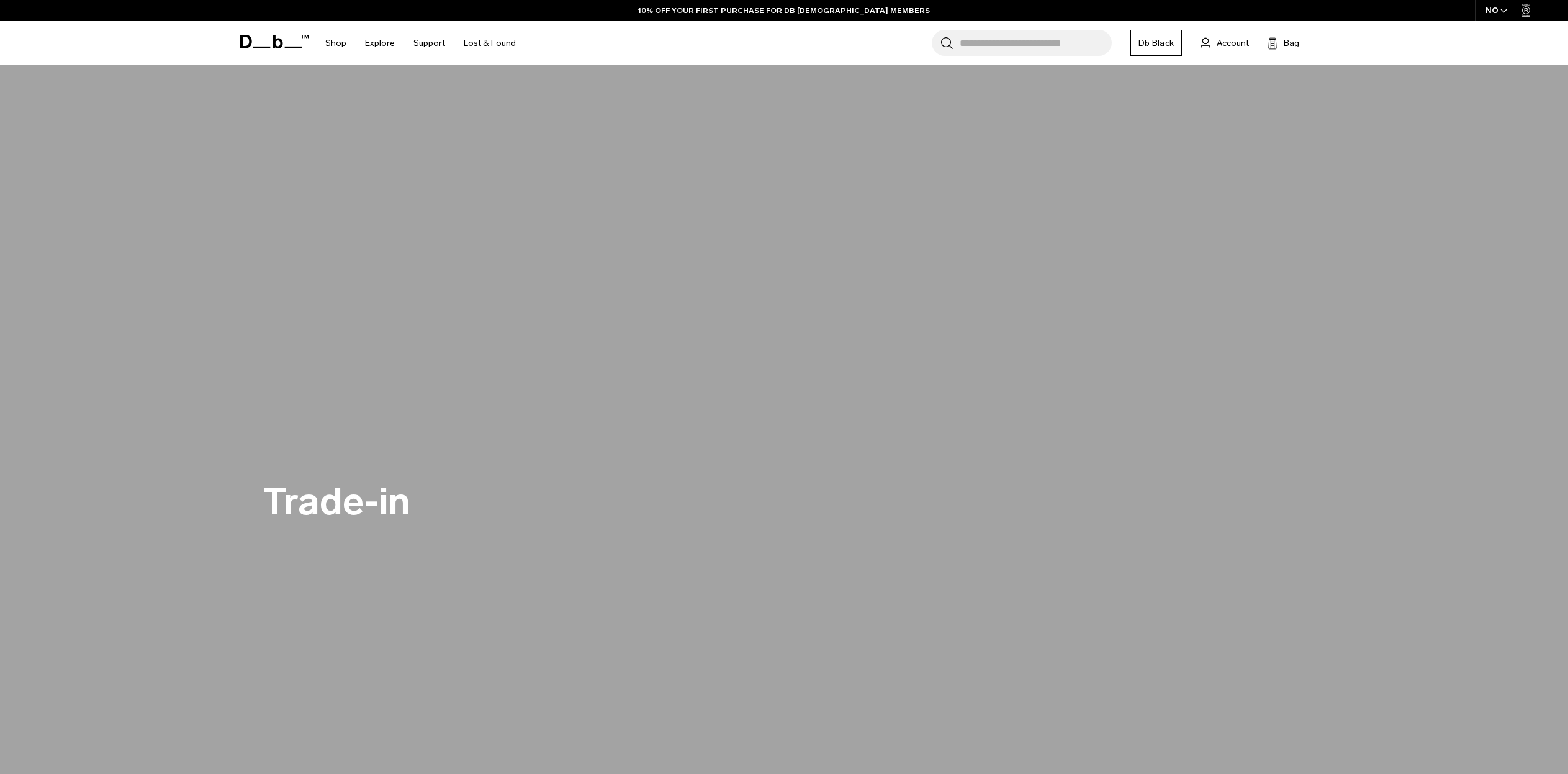
scroll to position [130, 0]
